Goal: Browse casually

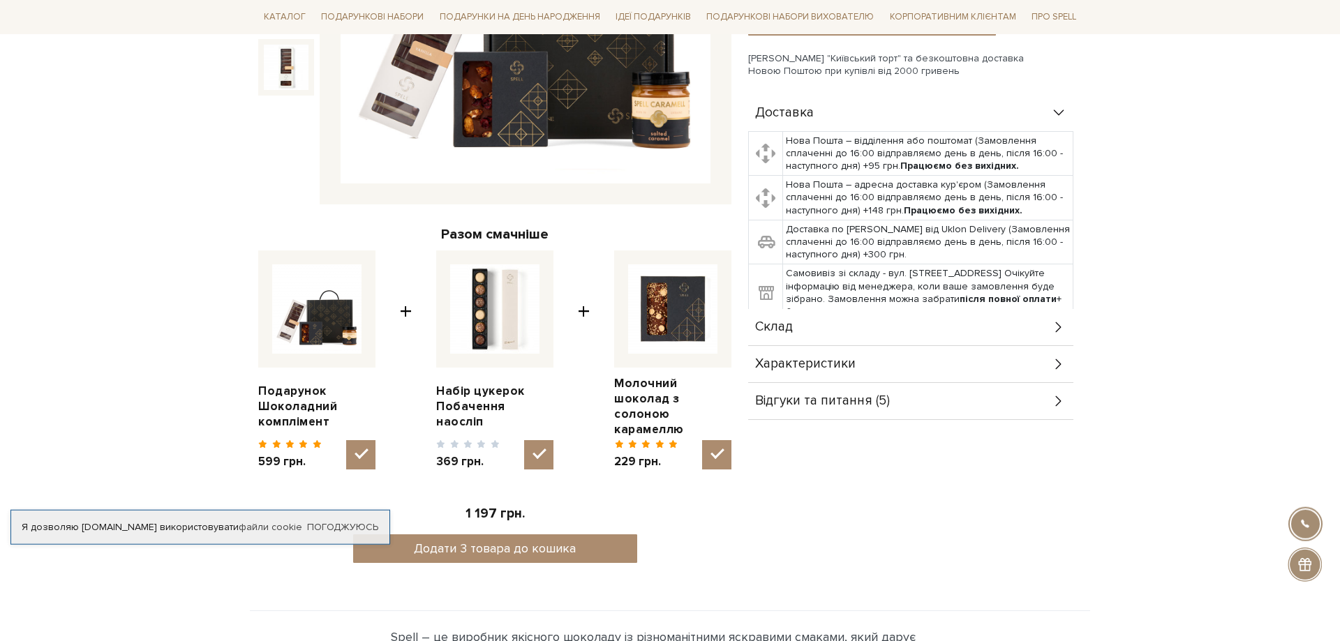
scroll to position [427, 0]
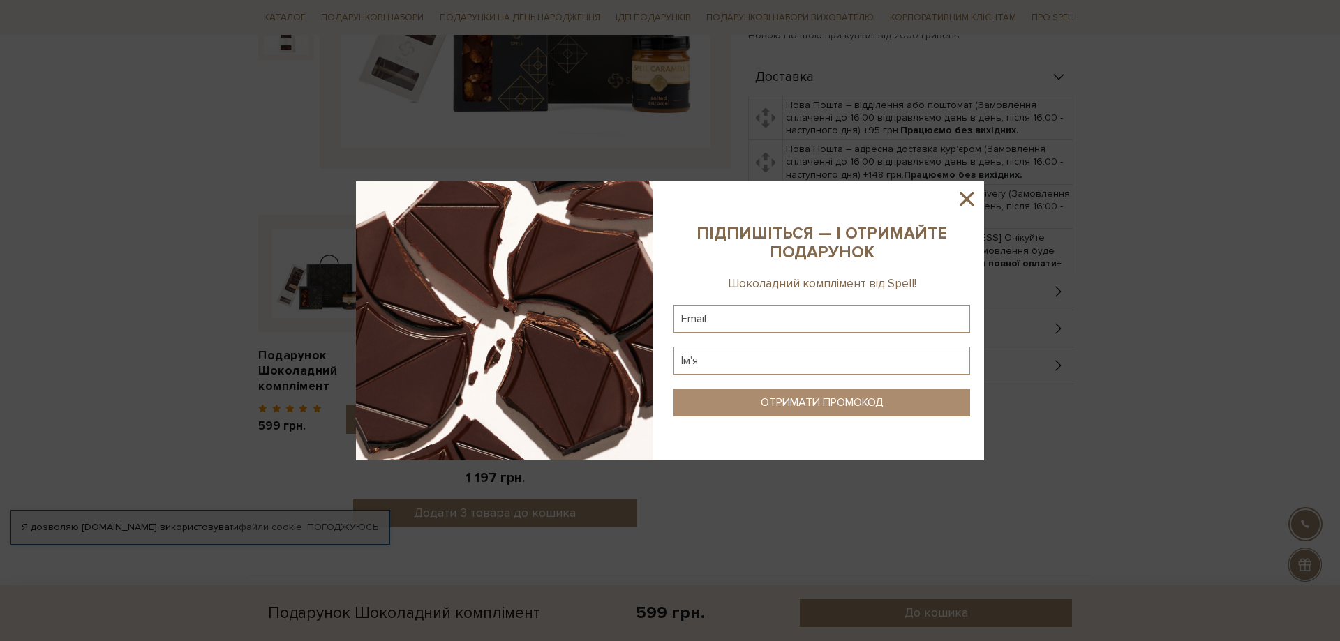
click at [958, 202] on icon at bounding box center [966, 199] width 24 height 24
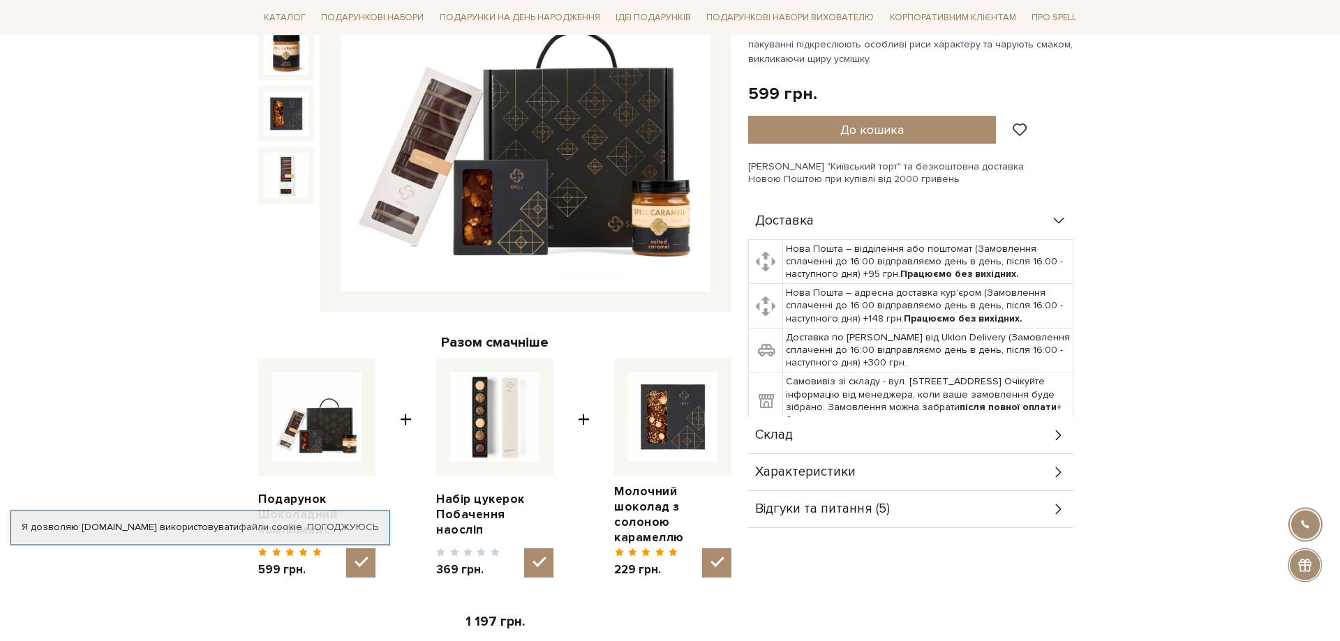
scroll to position [285, 0]
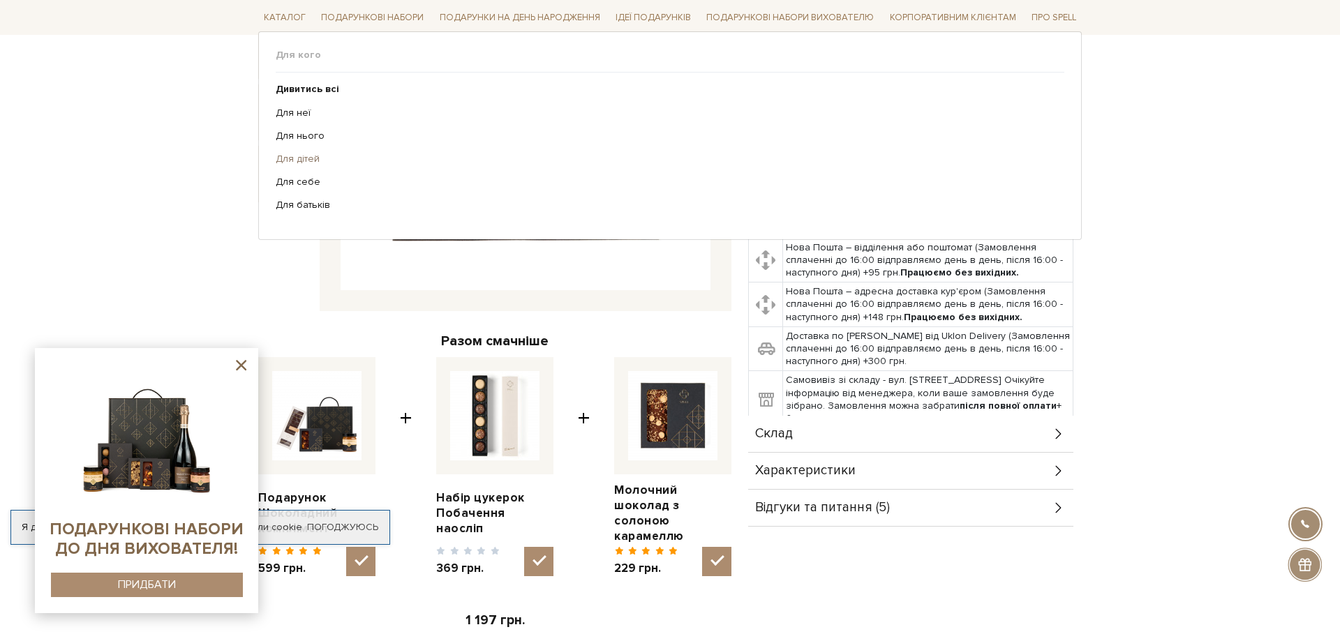
click at [294, 161] on link "Для дітей" at bounding box center [665, 159] width 778 height 13
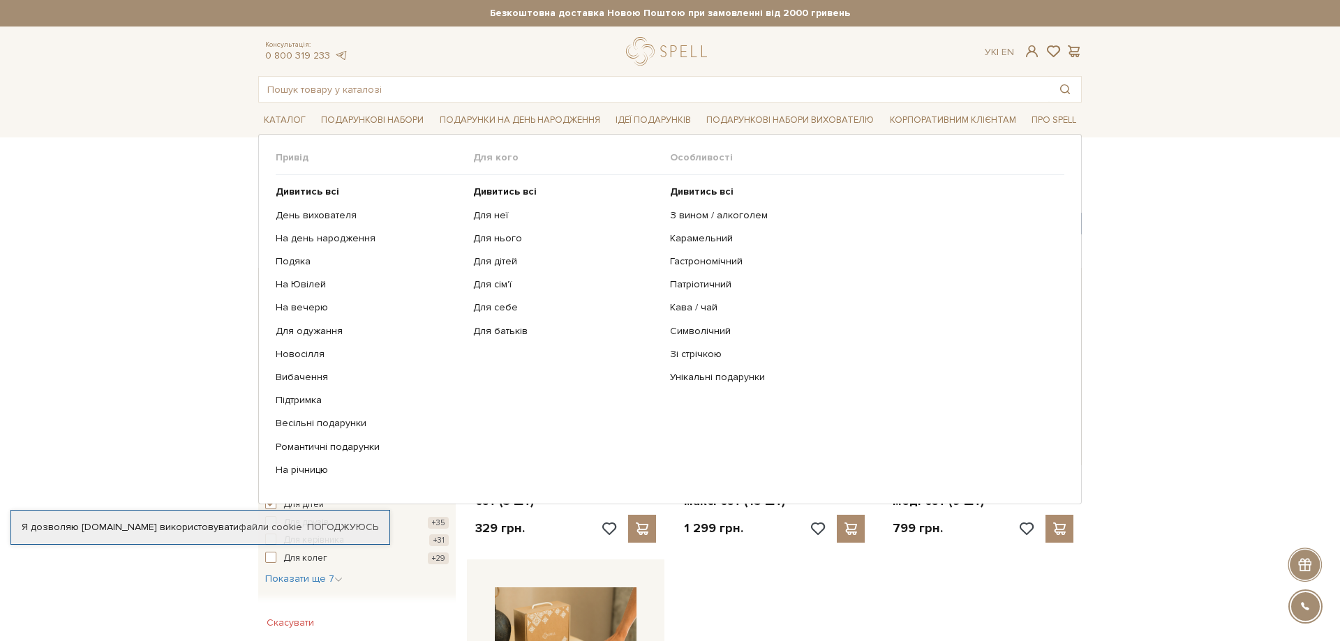
click at [465, 327] on ul "Дивитись всі День вихователя На день народження Подяка На Ювілей" at bounding box center [374, 331] width 197 height 312
drag, startPoint x: 465, startPoint y: 327, endPoint x: 308, endPoint y: 324, distance: 156.3
click at [308, 324] on ul "Дивитись всі День вихователя На день народження Подяка На Ювілей" at bounding box center [374, 331] width 197 height 312
click at [303, 322] on ul "Дивитись всі День вихователя На день народження Подяка На Ювілей" at bounding box center [374, 331] width 197 height 312
click at [292, 470] on link "На річницю" at bounding box center [369, 470] width 187 height 13
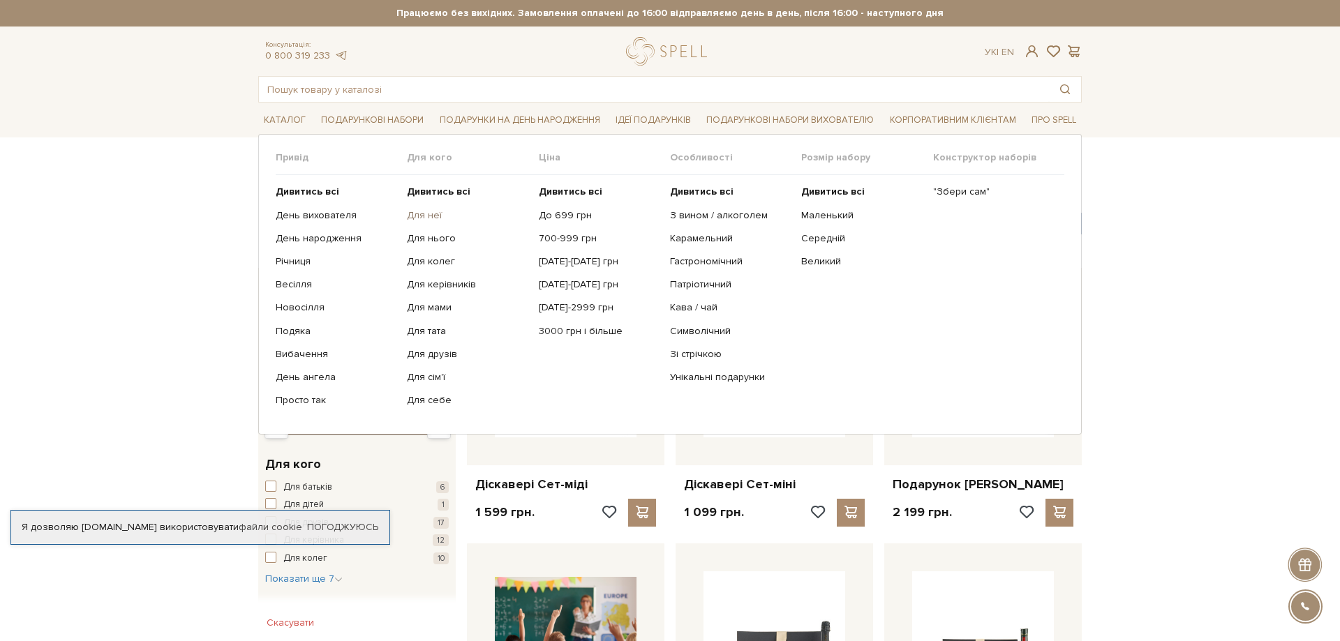
click at [428, 214] on link "Для неї" at bounding box center [467, 215] width 121 height 13
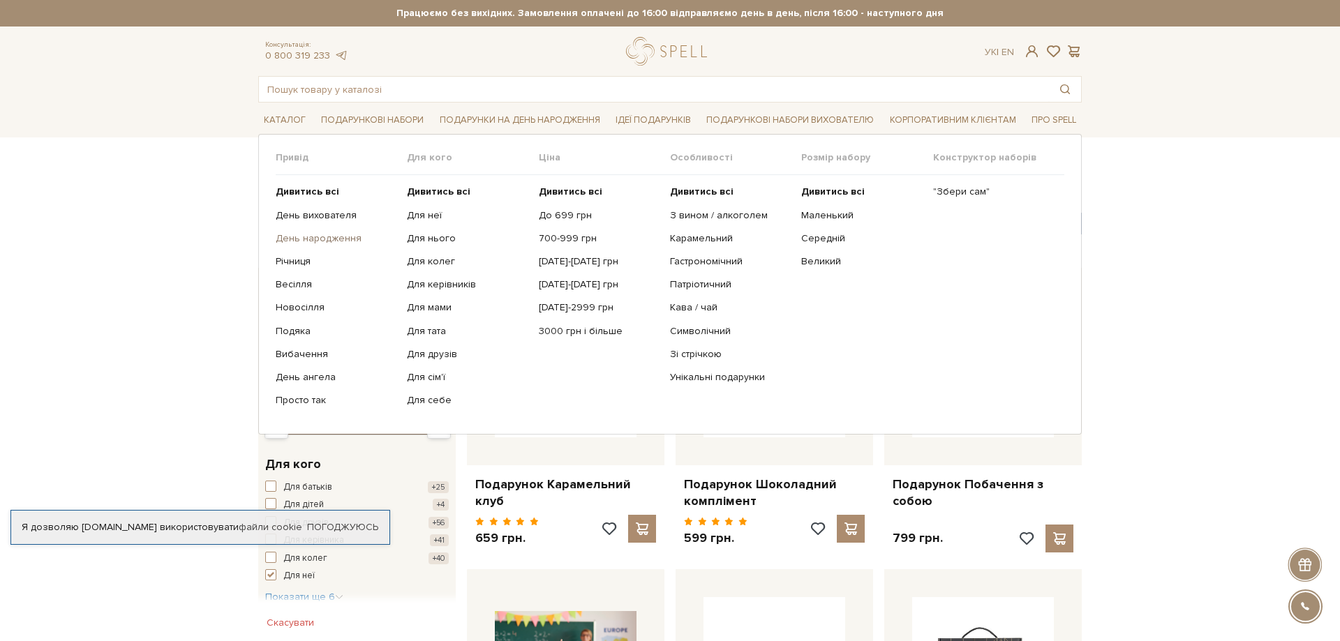
click at [324, 239] on link "День народження" at bounding box center [336, 238] width 121 height 13
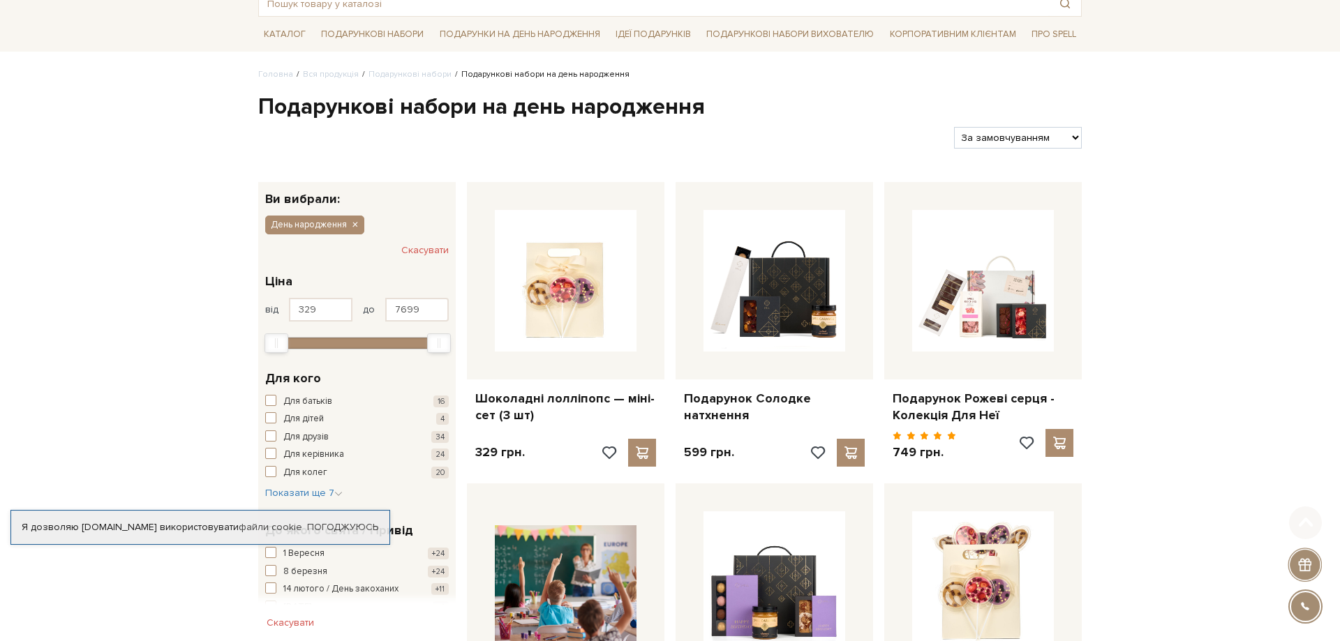
scroll to position [142, 0]
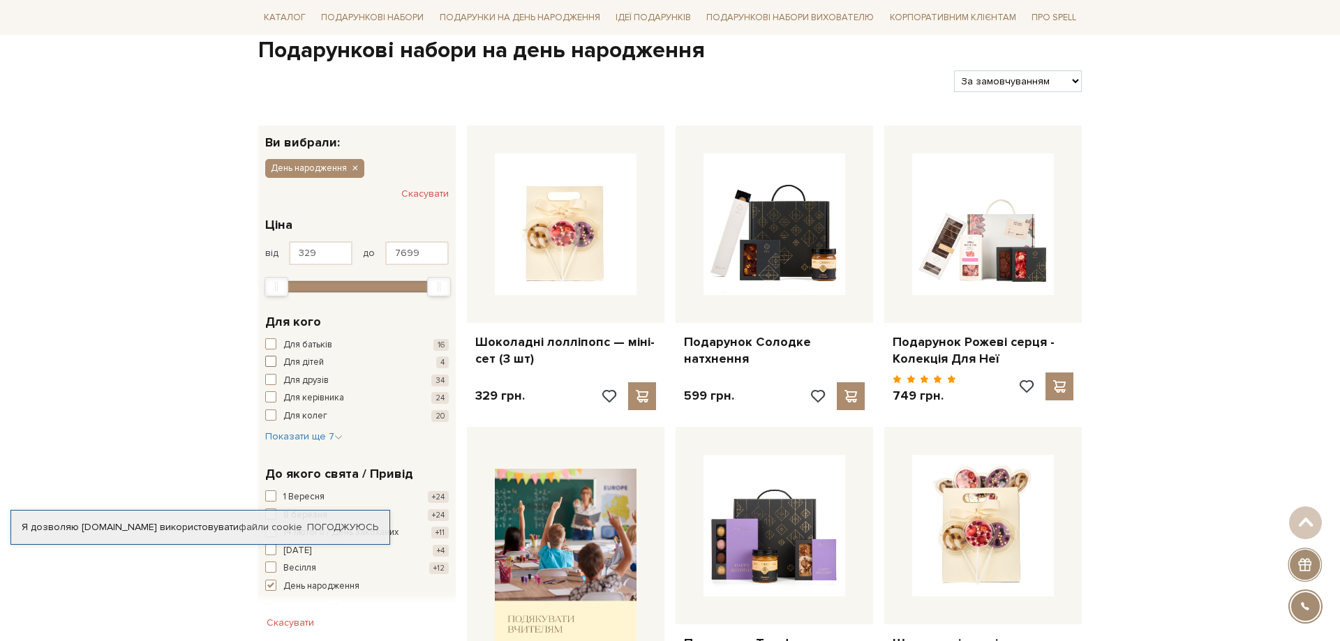
click at [270, 361] on span "button" at bounding box center [270, 361] width 11 height 11
